Goal: Check status: Check status

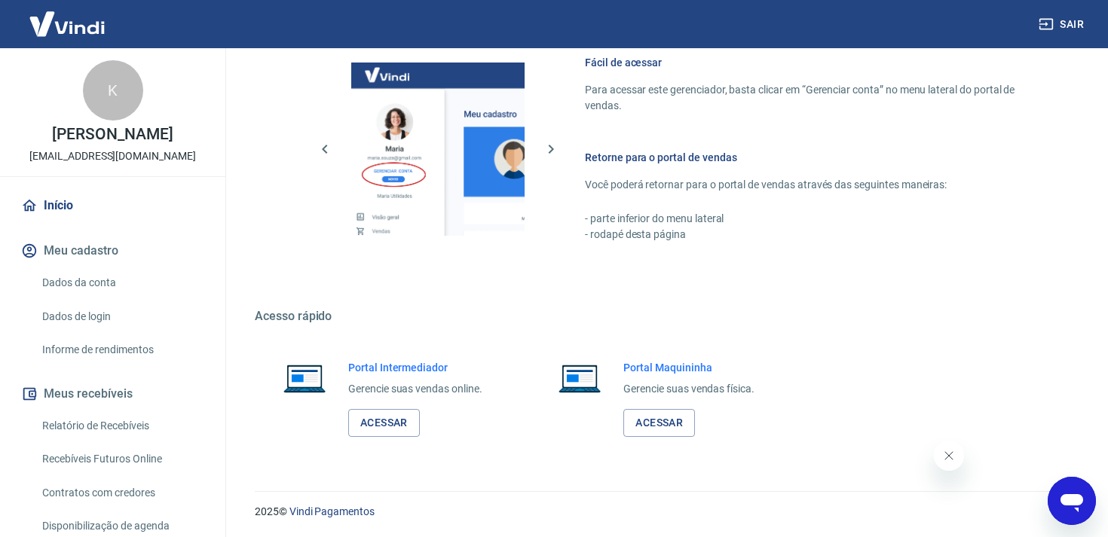
click at [64, 204] on link "Início" at bounding box center [112, 205] width 189 height 33
click at [653, 429] on link "Acessar" at bounding box center [659, 423] width 72 height 28
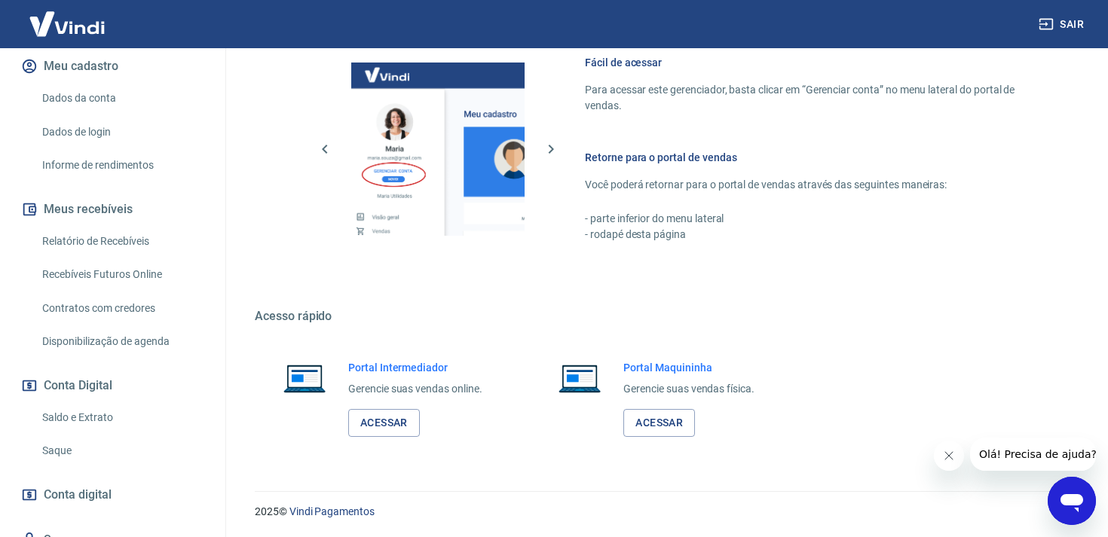
scroll to position [249, 0]
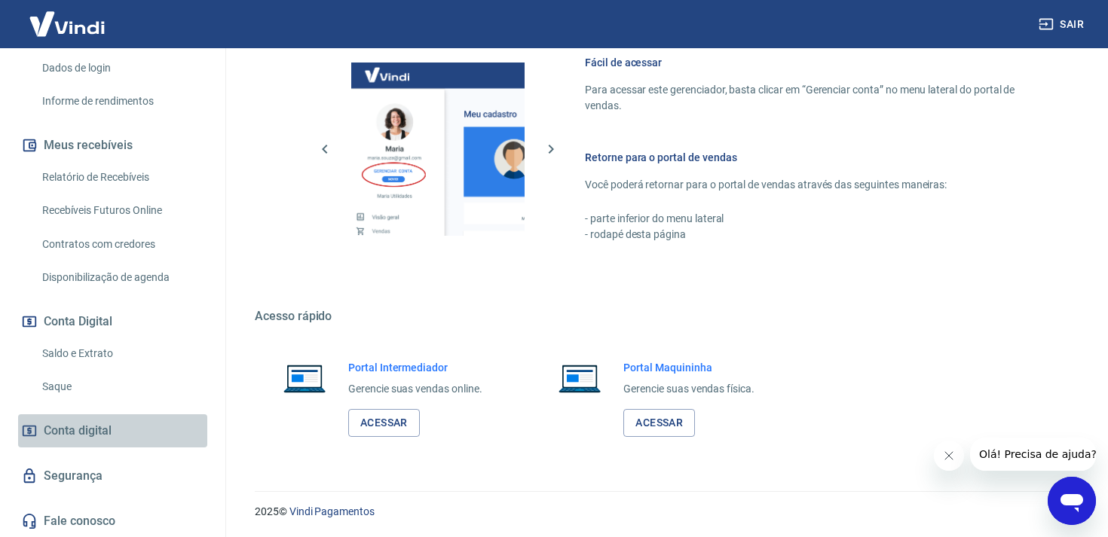
click at [89, 428] on span "Conta digital" at bounding box center [78, 430] width 68 height 21
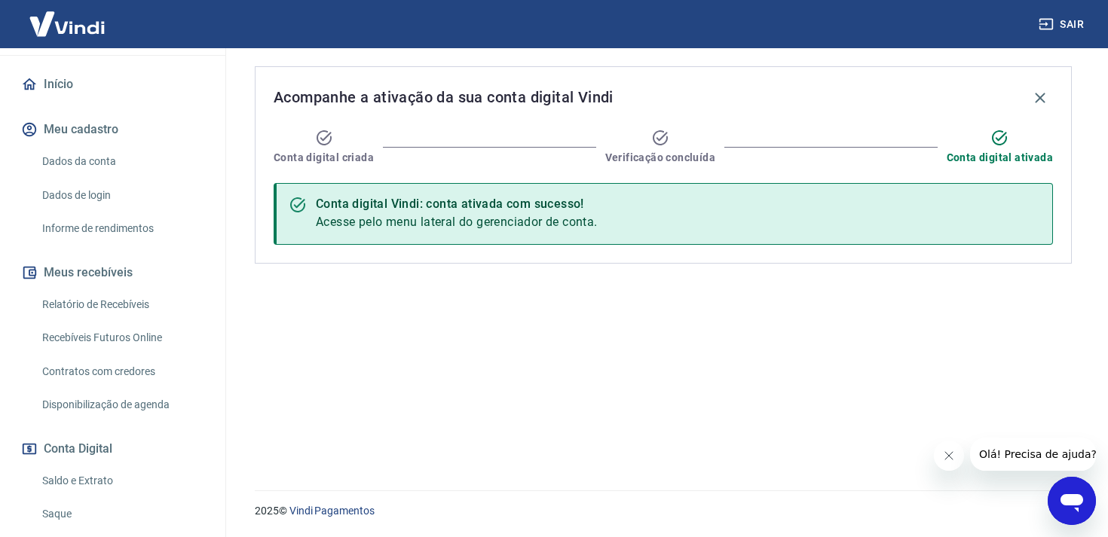
scroll to position [45, 0]
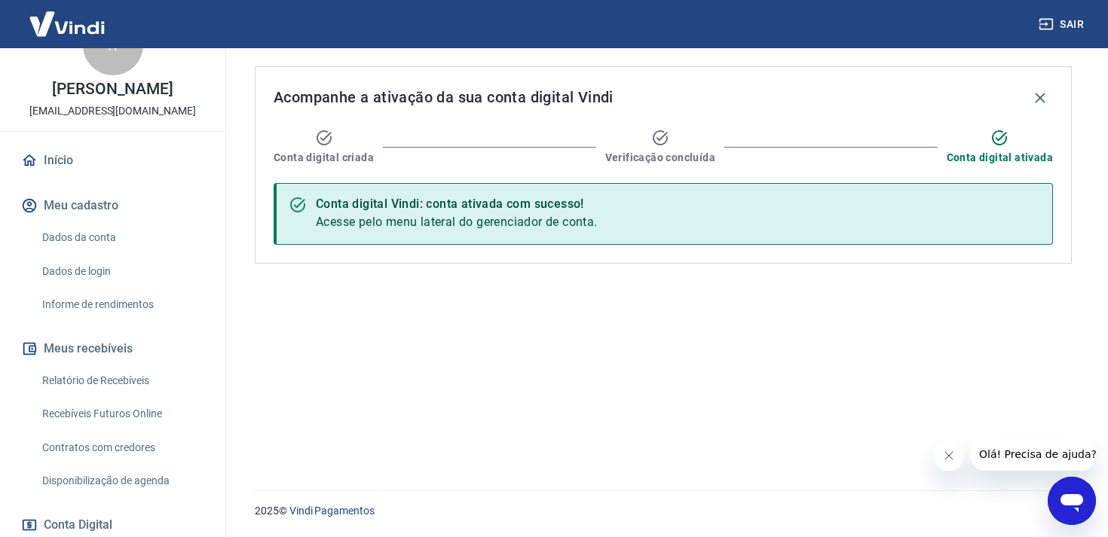
click at [61, 160] on link "Início" at bounding box center [112, 160] width 189 height 33
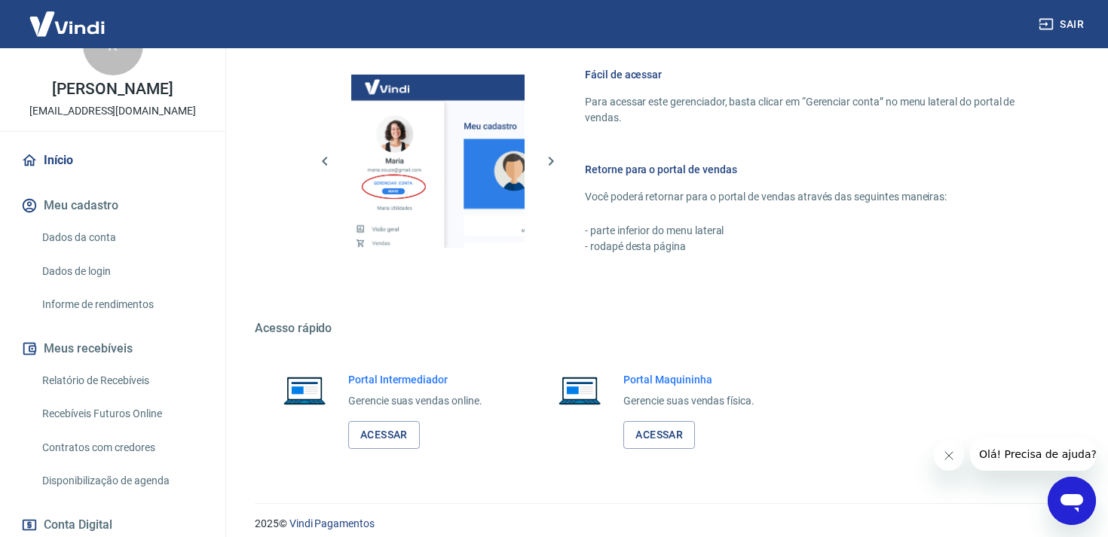
scroll to position [667, 0]
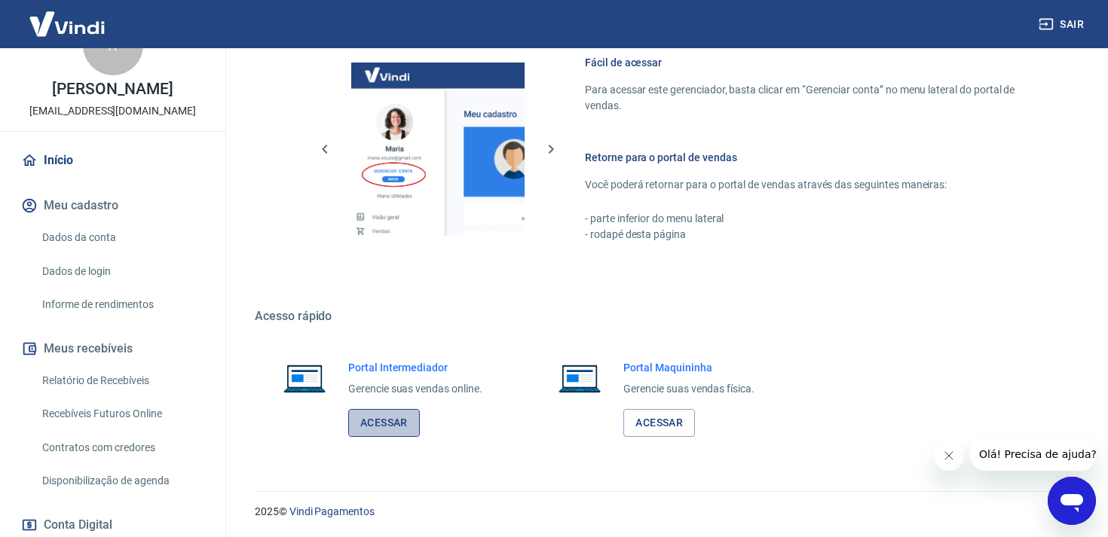
click at [390, 426] on link "Acessar" at bounding box center [384, 423] width 72 height 28
